Goal: Information Seeking & Learning: Learn about a topic

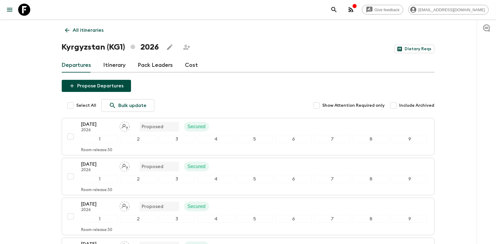
click at [106, 64] on link "Itinerary" at bounding box center [114, 65] width 22 height 15
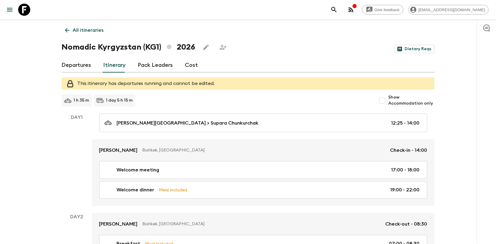
click at [202, 69] on div "Departures Itinerary Pack Leaders Cost" at bounding box center [248, 65] width 373 height 15
click at [192, 66] on link "Cost" at bounding box center [191, 65] width 13 height 15
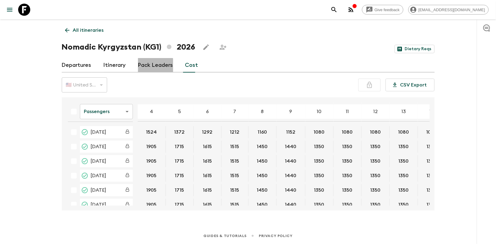
click at [154, 69] on link "Pack Leaders" at bounding box center [155, 65] width 35 height 15
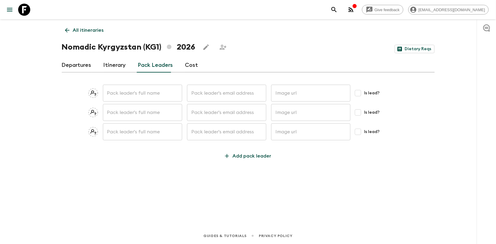
click at [121, 67] on link "Itinerary" at bounding box center [114, 65] width 22 height 15
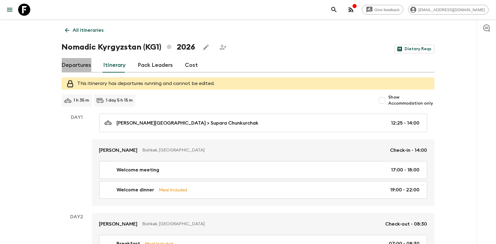
click at [74, 63] on link "Departures" at bounding box center [77, 65] width 30 height 15
